Goal: Task Accomplishment & Management: Complete application form

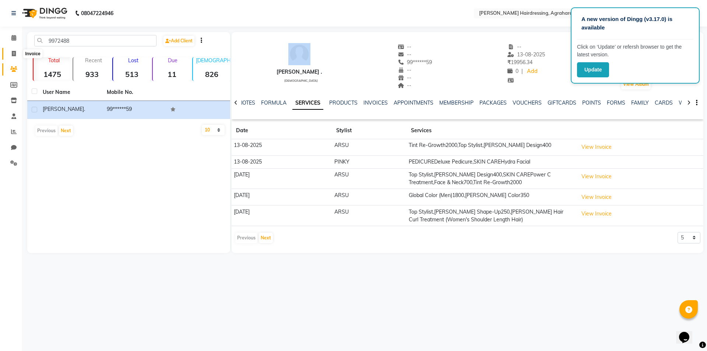
drag, startPoint x: 14, startPoint y: 55, endPoint x: 38, endPoint y: 53, distance: 24.4
click at [14, 55] on icon at bounding box center [14, 54] width 4 height 6
select select "service"
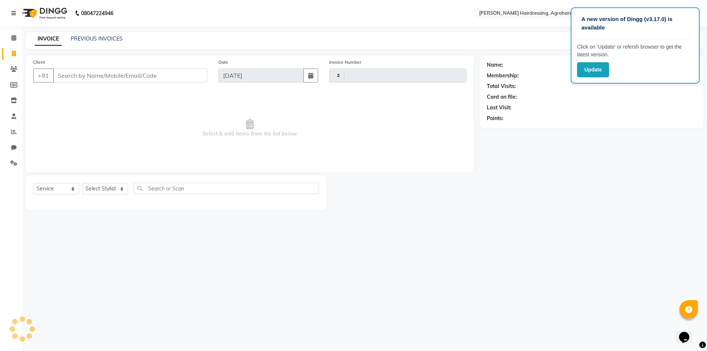
type input "2633"
select select "7962"
click at [73, 76] on input "Client" at bounding box center [130, 76] width 154 height 14
click at [117, 189] on select "Select Stylist" at bounding box center [105, 188] width 46 height 11
click at [117, 136] on span "Select & add items from the list below" at bounding box center [250, 128] width 434 height 74
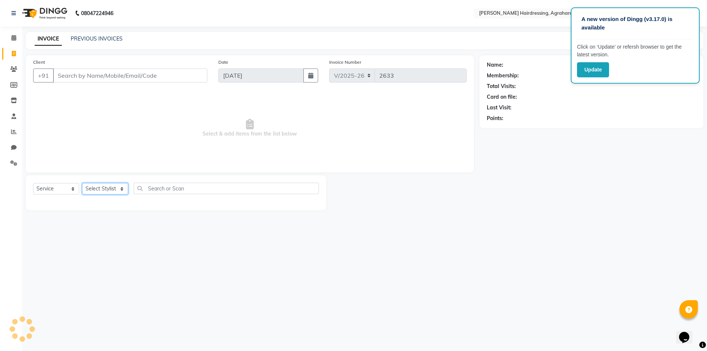
click at [125, 187] on select "Select Stylist" at bounding box center [105, 188] width 46 height 11
click at [144, 141] on span "Select & add items from the list below" at bounding box center [250, 128] width 434 height 74
drag, startPoint x: 124, startPoint y: 185, endPoint x: 121, endPoint y: 194, distance: 9.4
click at [124, 185] on select "Select Stylist" at bounding box center [105, 188] width 46 height 11
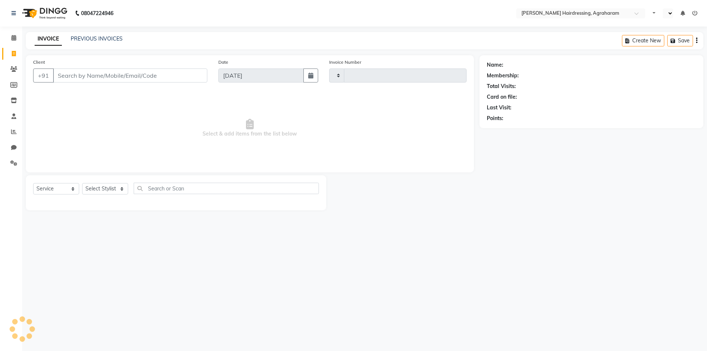
select select "service"
type input "2633"
select select "en"
select select "7962"
click at [318, 261] on div "08047224946 Select Location × Toni&guy Hairdressing, Agraharam WhatsApp Status …" at bounding box center [353, 175] width 707 height 351
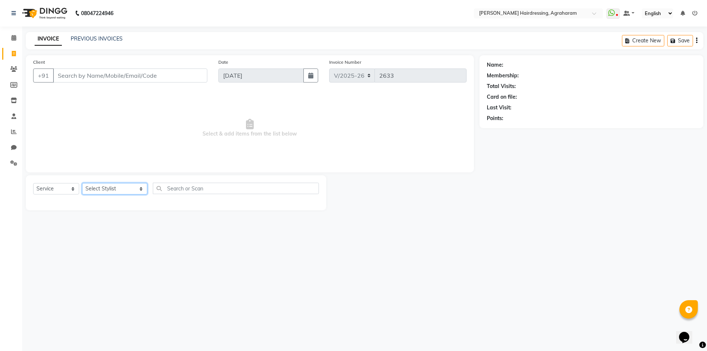
click at [115, 186] on select "Select Stylist AASH MUHAMMED AFTAB AKASH ARSU DIPIKA JANU KANIMOZHI MANAGER NAF…" at bounding box center [114, 188] width 65 height 11
select select "76925"
click at [82, 183] on select "Select Stylist AASH MUHAMMED AFTAB AKASH ARSU DIPIKA JANU KANIMOZHI MANAGER NAF…" at bounding box center [114, 188] width 65 height 11
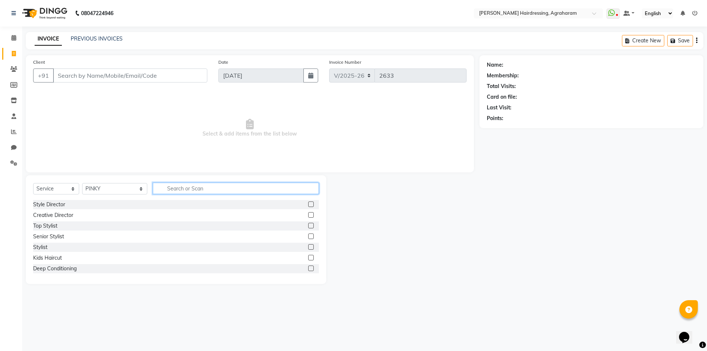
click at [161, 183] on input "text" at bounding box center [236, 188] width 166 height 11
type input "FULL LEG"
click at [310, 227] on label at bounding box center [311, 226] width 6 height 6
click at [310, 227] on input "checkbox" at bounding box center [310, 226] width 5 height 5
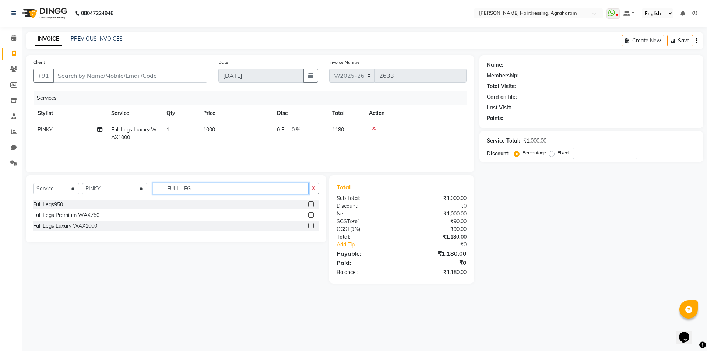
checkbox input "false"
click at [185, 186] on input "FULL LEG" at bounding box center [231, 188] width 156 height 11
type input "F"
type input "UNDERARMS"
click at [312, 224] on label at bounding box center [311, 226] width 6 height 6
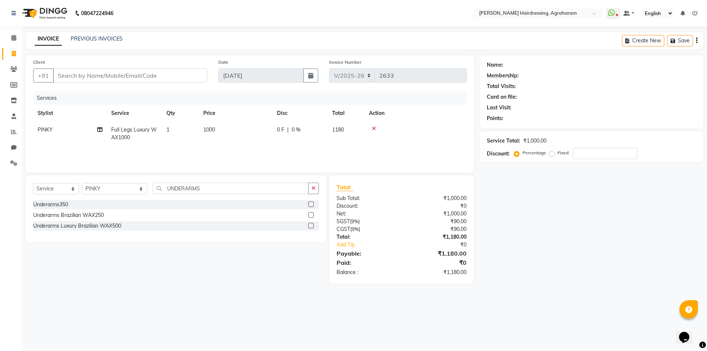
click at [312, 224] on input "checkbox" at bounding box center [310, 226] width 5 height 5
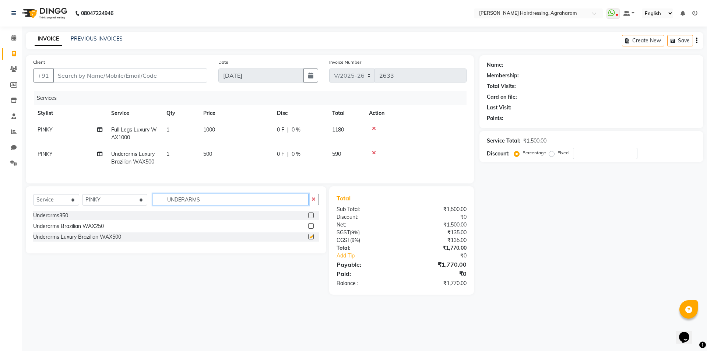
click at [228, 205] on input "UNDERARMS" at bounding box center [231, 199] width 156 height 11
checkbox input "false"
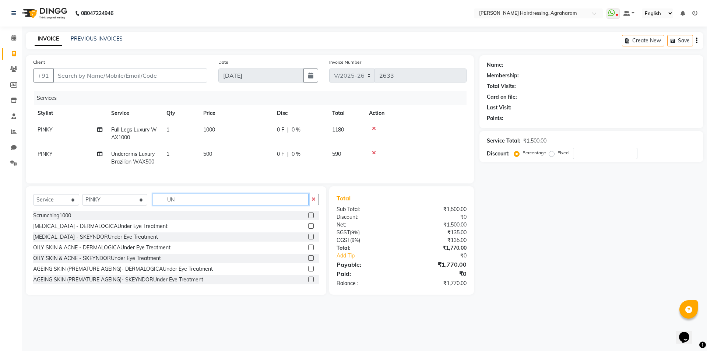
type input "U"
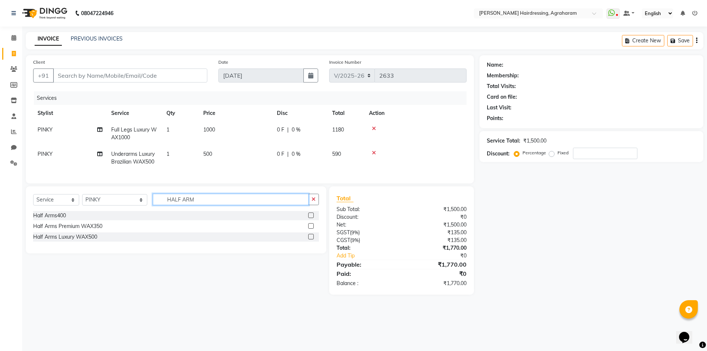
type input "HALF ARM"
click at [310, 239] on label at bounding box center [311, 237] width 6 height 6
click at [310, 239] on input "checkbox" at bounding box center [310, 237] width 5 height 5
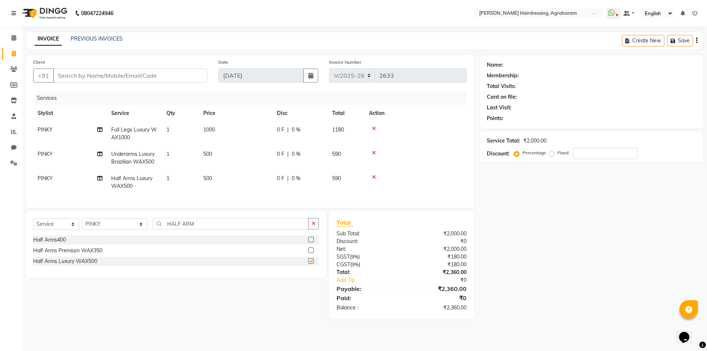
checkbox input "false"
click at [143, 80] on input "Client" at bounding box center [130, 76] width 154 height 14
click at [210, 230] on input "HALF ARM" at bounding box center [231, 223] width 156 height 11
type input "H"
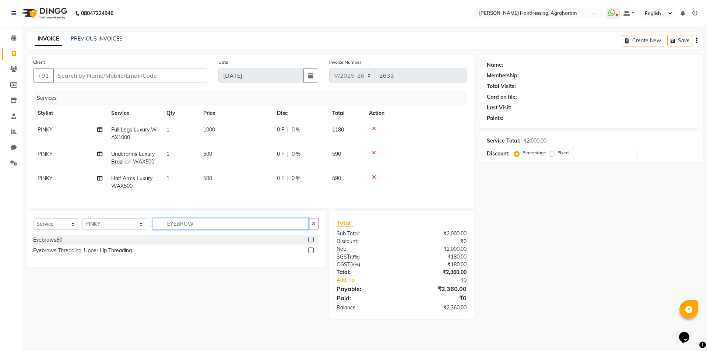
type input "EYEBROW"
click at [312, 242] on label at bounding box center [311, 240] width 6 height 6
click at [312, 242] on input "checkbox" at bounding box center [310, 240] width 5 height 5
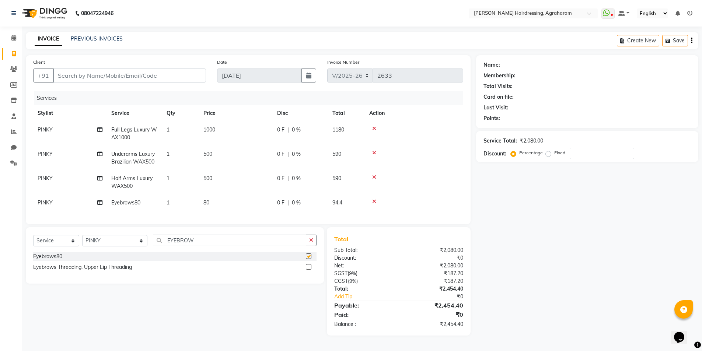
checkbox input "false"
click at [192, 246] on input "EYEBROW" at bounding box center [230, 240] width 154 height 11
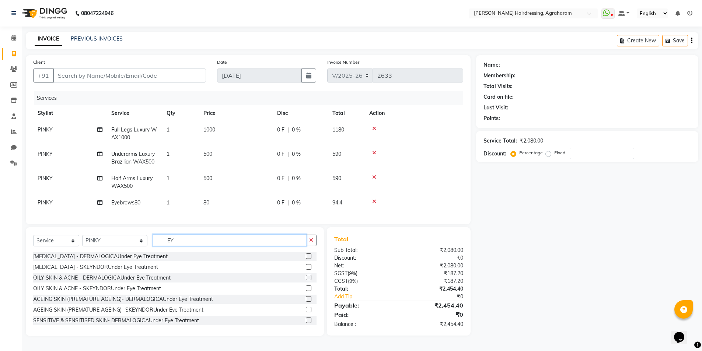
type input "E"
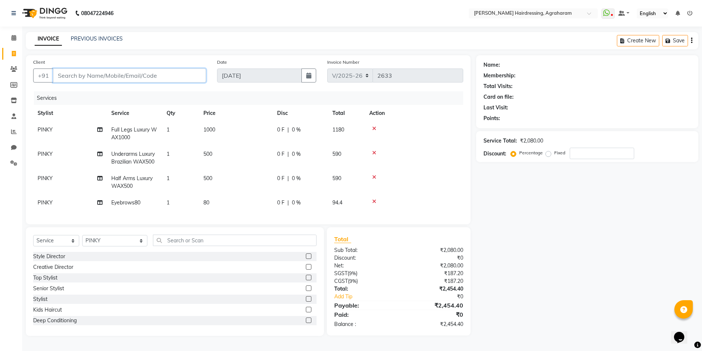
click at [77, 77] on input "Client" at bounding box center [129, 76] width 153 height 14
click at [67, 75] on input "Client" at bounding box center [129, 76] width 153 height 14
type input "9"
type input "0"
type input "9992030438"
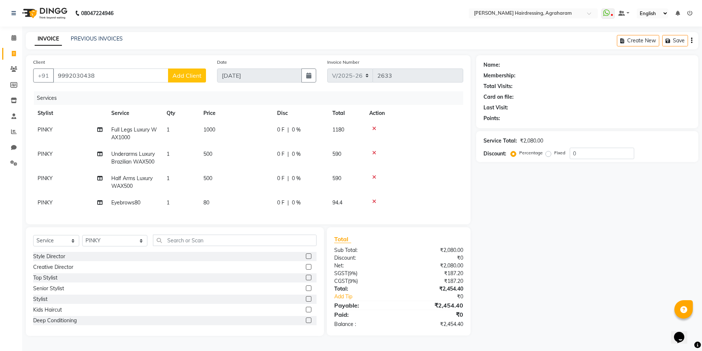
click at [191, 80] on button "Add Client" at bounding box center [187, 76] width 38 height 14
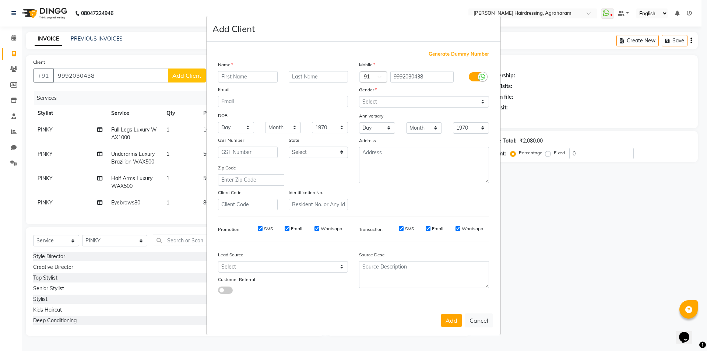
click at [231, 78] on input "text" at bounding box center [248, 76] width 60 height 11
type input "MINI"
type input "B"
click at [387, 104] on select "Select Male Female Other Prefer Not To Say" at bounding box center [424, 101] width 130 height 11
select select "female"
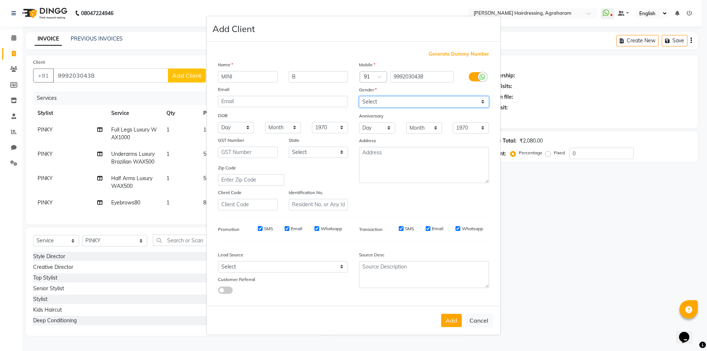
click at [359, 96] on select "Select Male Female Other Prefer Not To Say" at bounding box center [424, 101] width 130 height 11
drag, startPoint x: 337, startPoint y: 268, endPoint x: 335, endPoint y: 264, distance: 4.5
click at [336, 267] on select "Select Walk-in Referral Internet Friend Word of Mouth Advertisement Facebook Ju…" at bounding box center [283, 266] width 130 height 11
select select "53193"
click at [218, 261] on select "Select Walk-in Referral Internet Friend Word of Mouth Advertisement Facebook Ju…" at bounding box center [283, 266] width 130 height 11
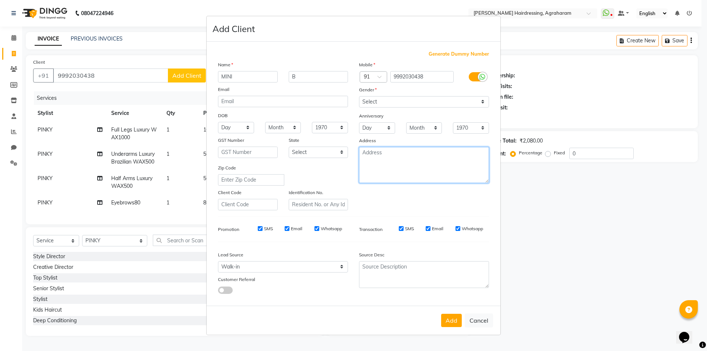
click at [395, 161] on textarea at bounding box center [424, 165] width 130 height 36
type textarea "RM COLONY"
click at [452, 319] on button "Add" at bounding box center [451, 320] width 21 height 13
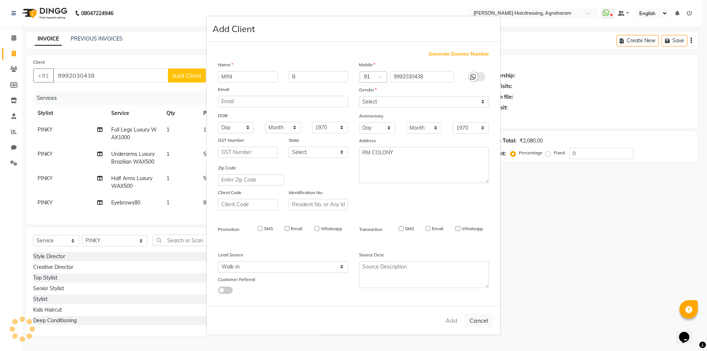
type input "99******38"
select select
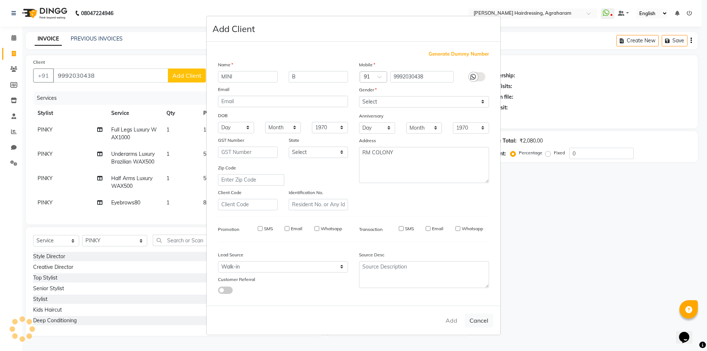
select select
checkbox input "false"
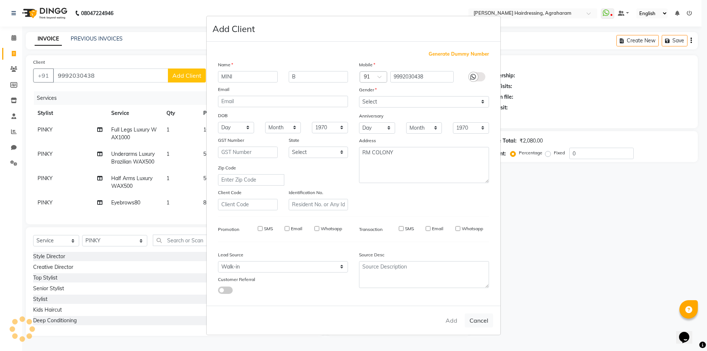
checkbox input "false"
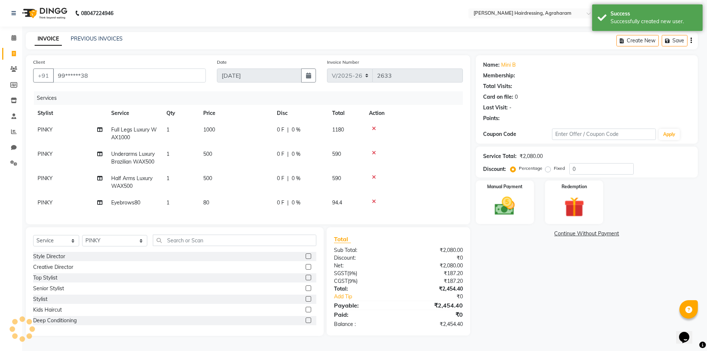
select select "1: Object"
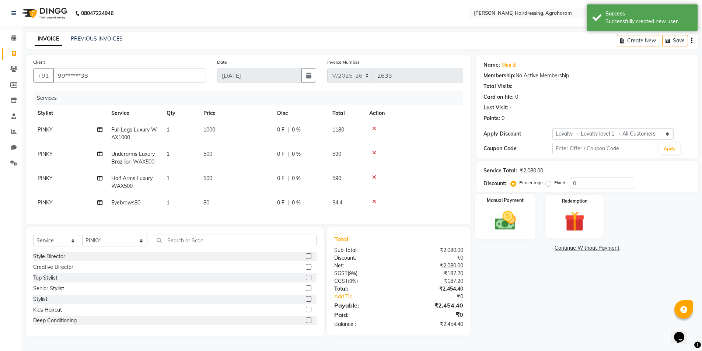
click at [502, 225] on img at bounding box center [505, 221] width 34 height 24
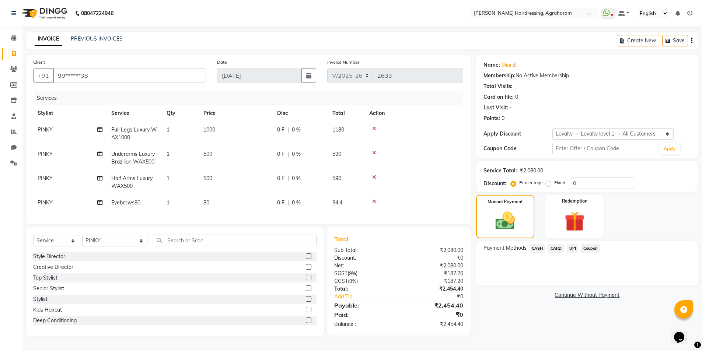
click at [574, 249] on span "UPI" at bounding box center [572, 248] width 11 height 8
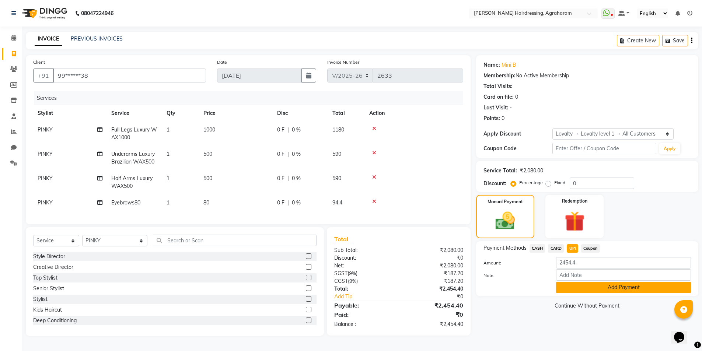
click at [619, 290] on button "Add Payment" at bounding box center [623, 287] width 135 height 11
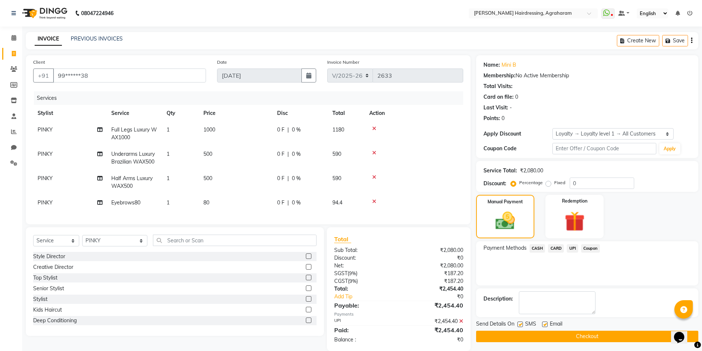
click at [584, 337] on button "Checkout" at bounding box center [587, 336] width 222 height 11
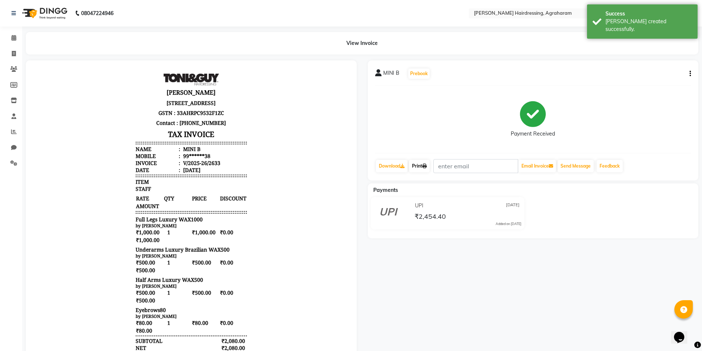
click at [422, 165] on link "Print" at bounding box center [419, 166] width 21 height 13
